Goal: Register for event/course

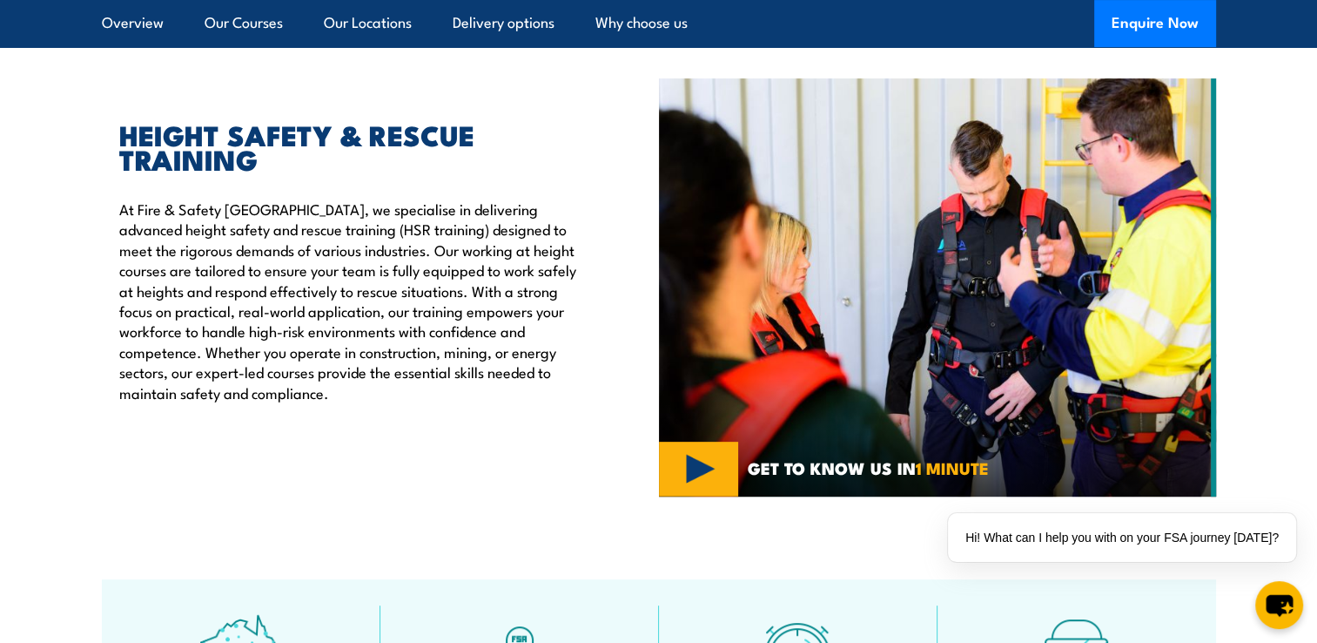
scroll to position [306, 0]
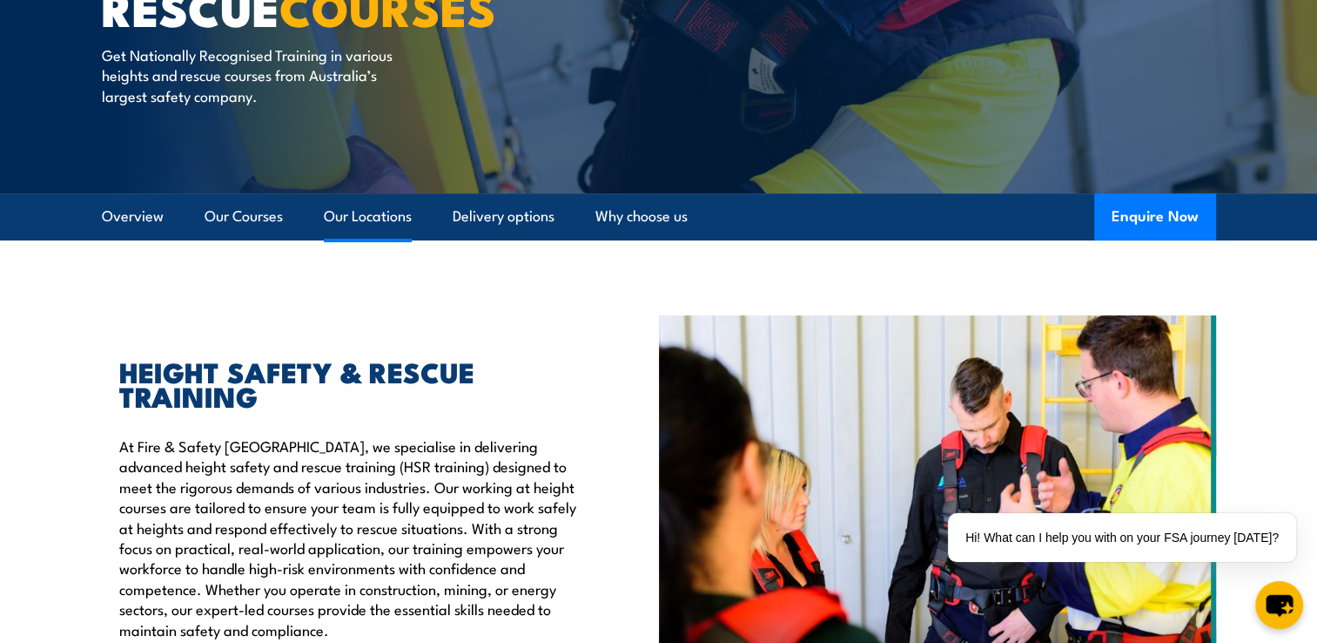
click at [350, 216] on link "Our Locations" at bounding box center [368, 216] width 88 height 46
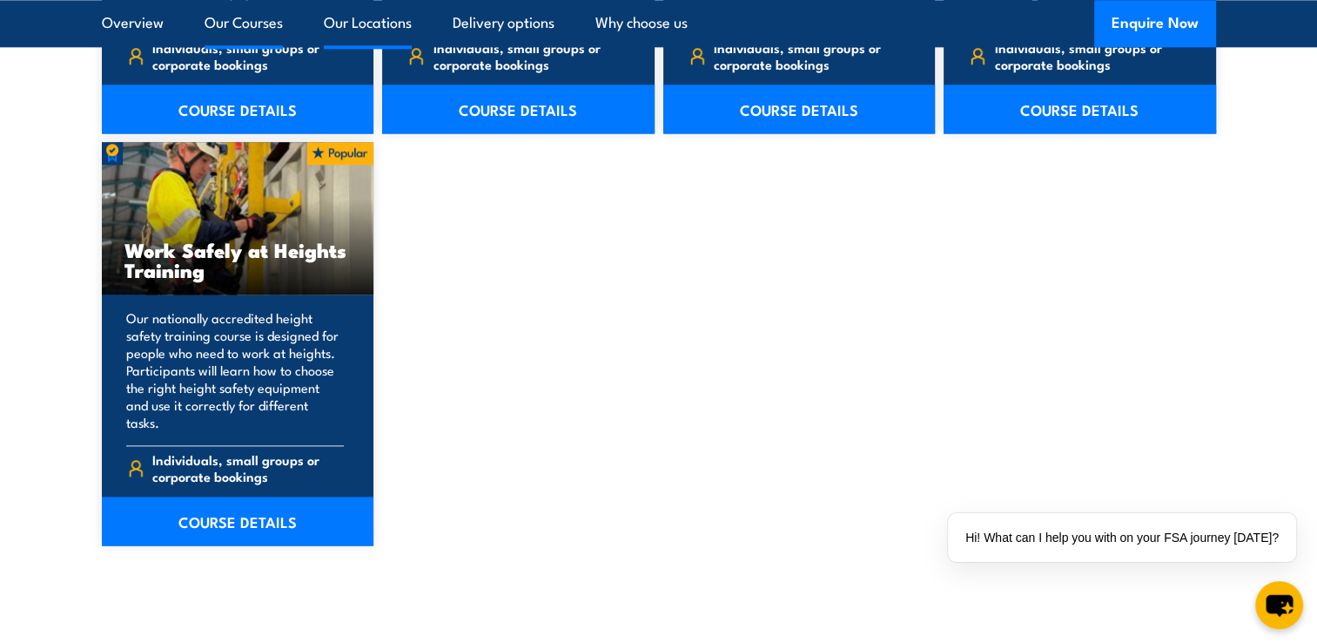
scroll to position [2810, 0]
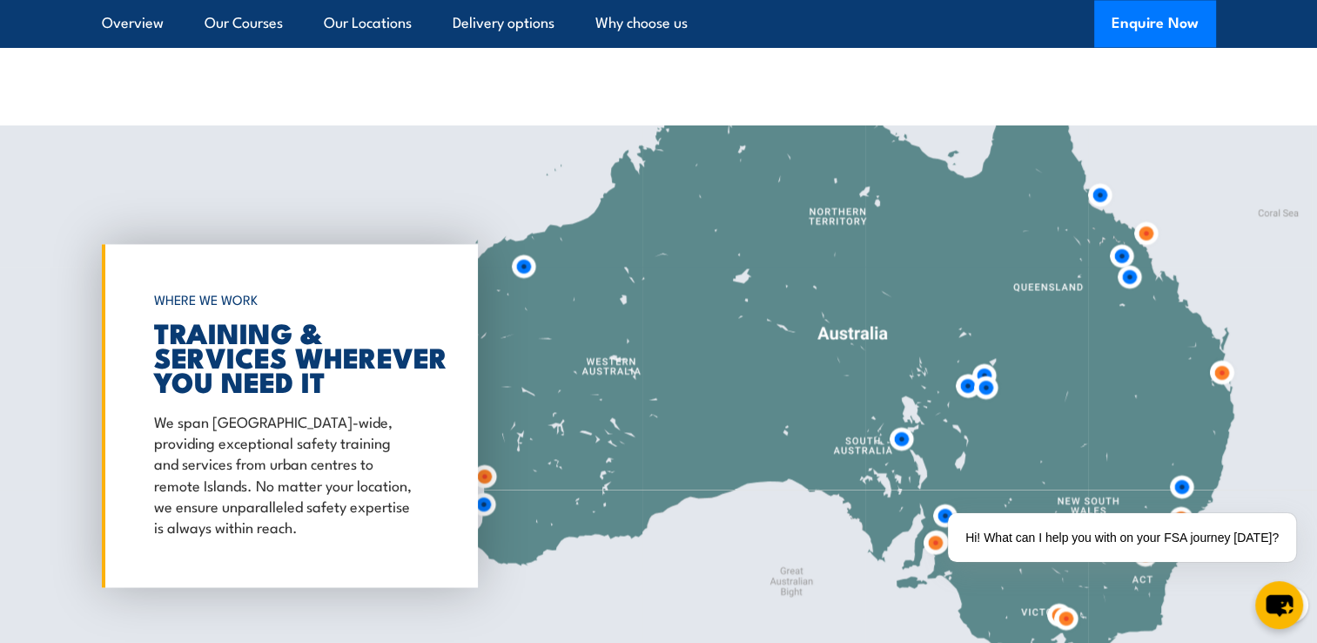
click at [550, 479] on div at bounding box center [658, 415] width 1317 height 580
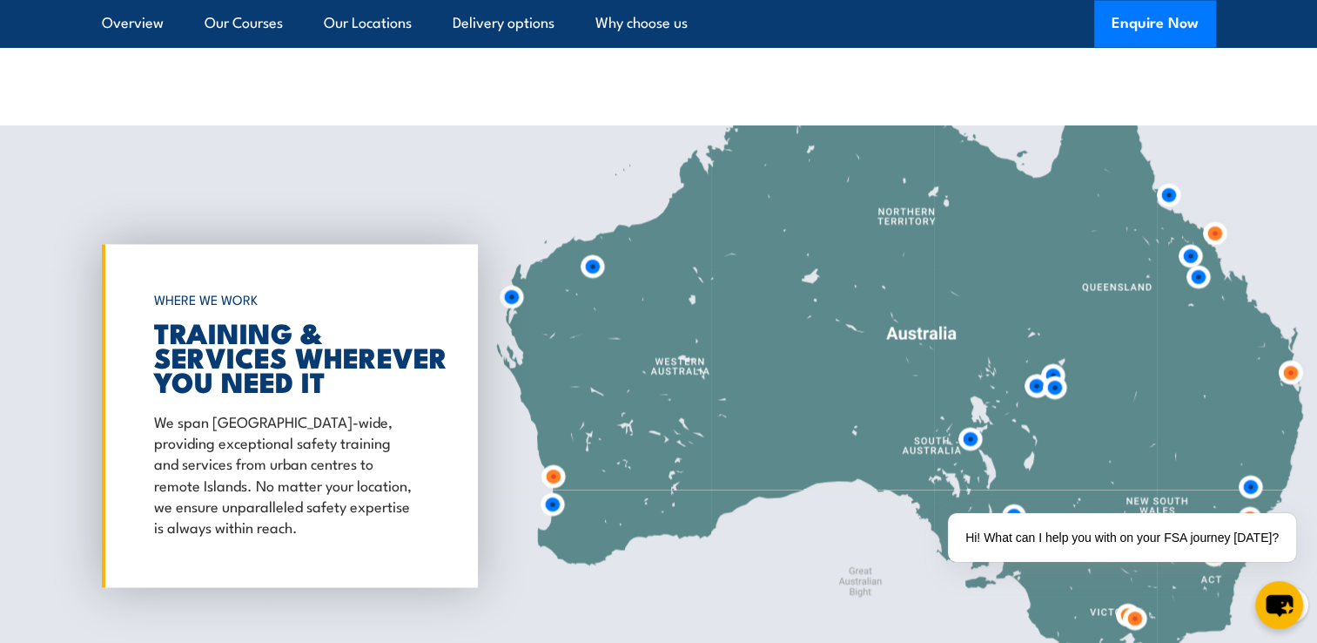
click at [555, 488] on img at bounding box center [552, 504] width 32 height 32
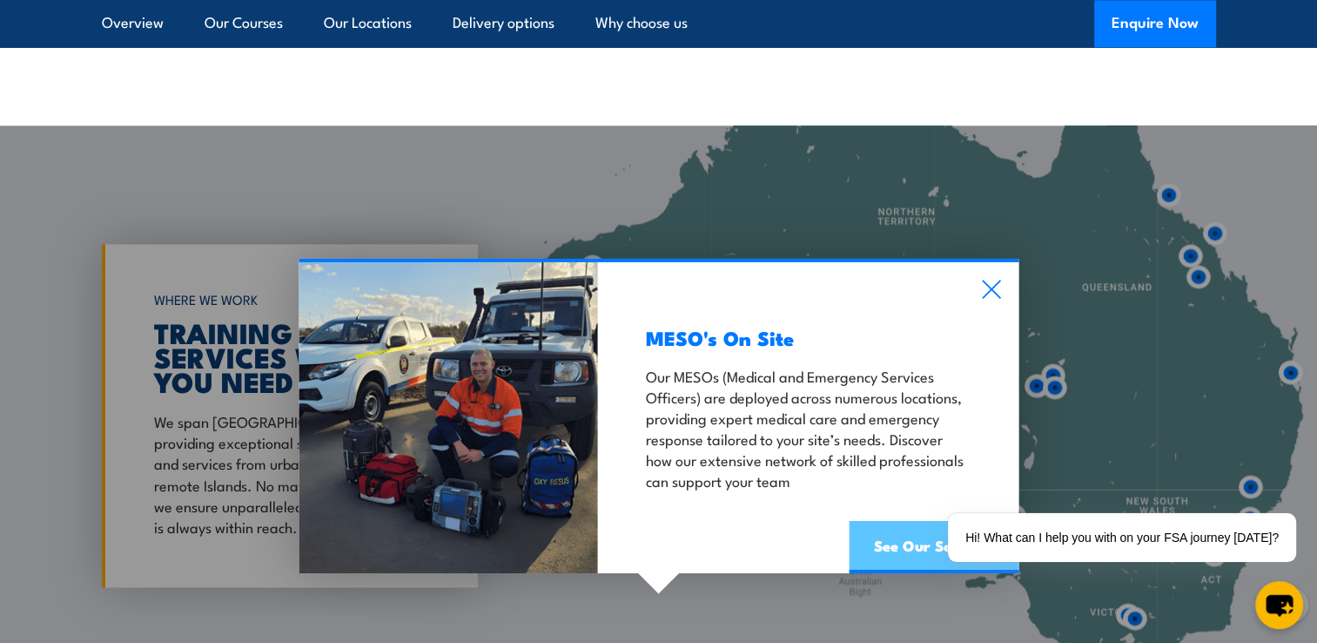
click at [881, 521] on link "See Our Services" at bounding box center [934, 547] width 170 height 52
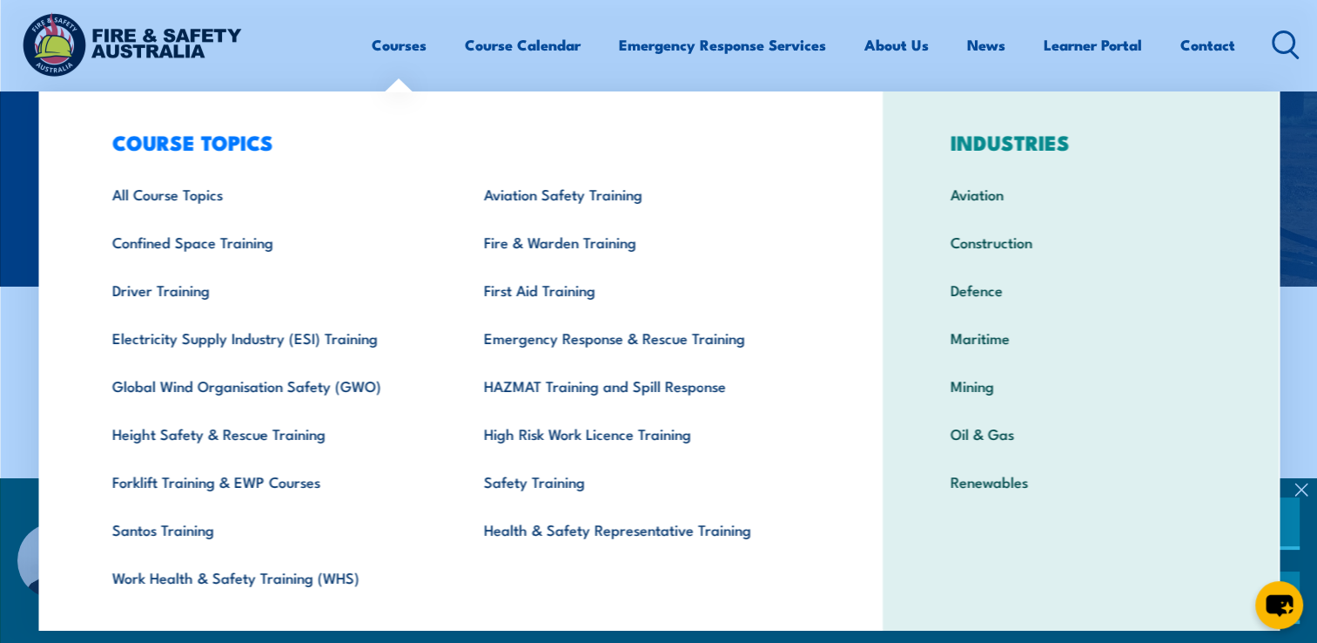
scroll to position [53, 0]
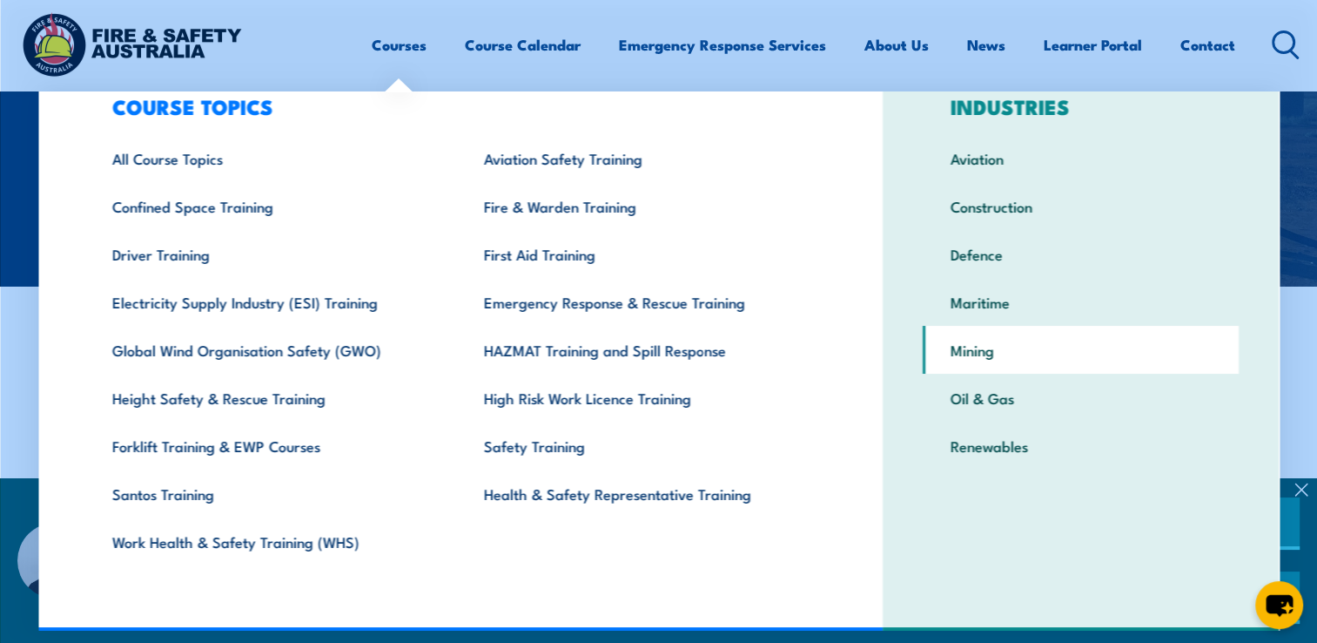
click at [1073, 348] on link "Mining" at bounding box center [1081, 350] width 316 height 48
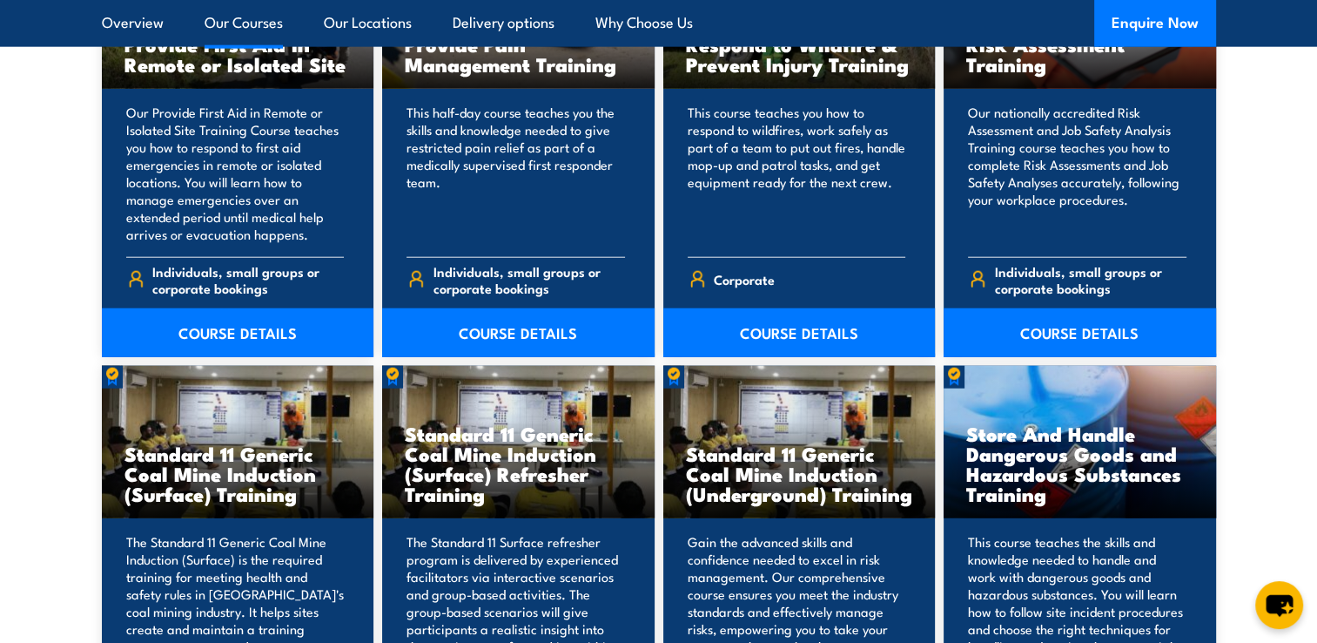
scroll to position [2165, 0]
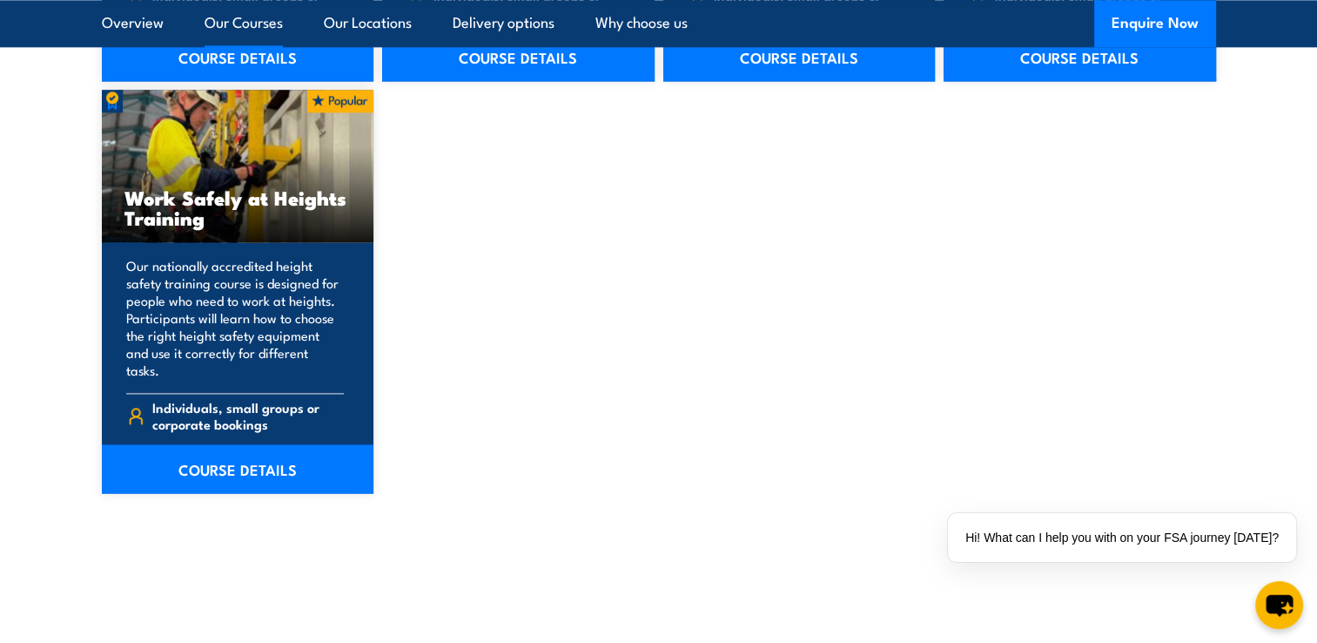
scroll to position [2291, 0]
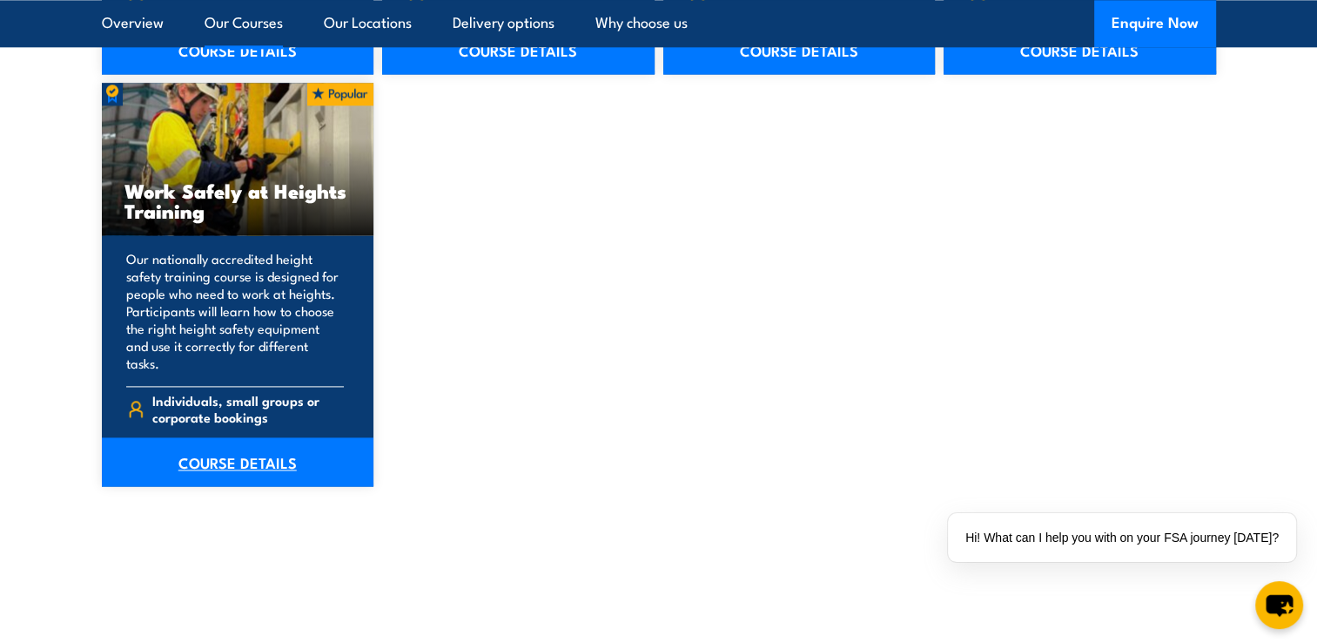
click at [205, 449] on link "COURSE DETAILS" at bounding box center [238, 461] width 273 height 49
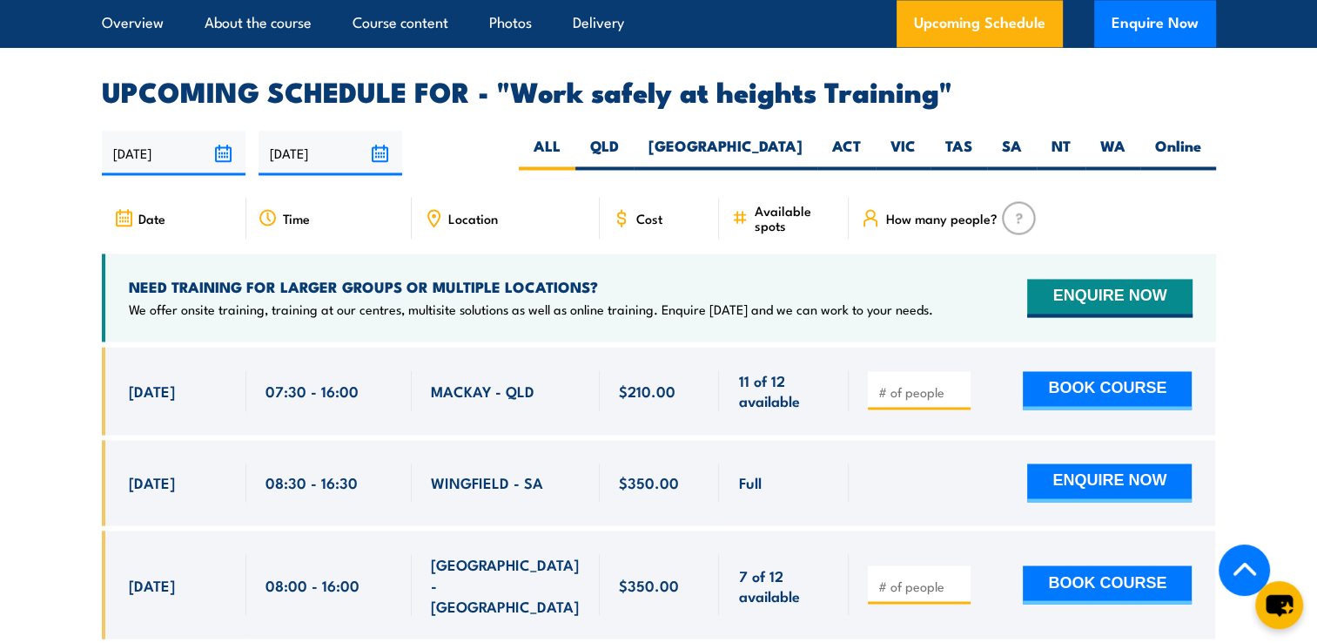
scroll to position [2716, 0]
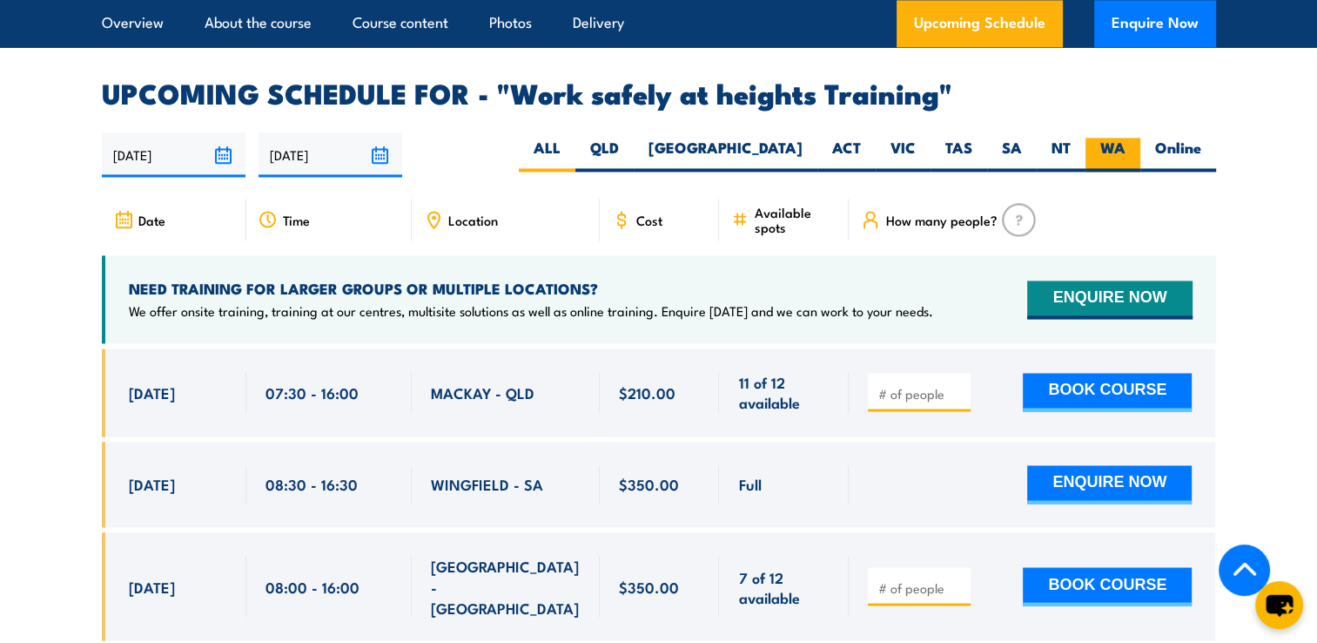
click at [1117, 138] on label "WA" at bounding box center [1113, 155] width 55 height 34
click at [1126, 138] on input "WA" at bounding box center [1131, 143] width 11 height 11
radio input "true"
